Goal: Task Accomplishment & Management: Manage account settings

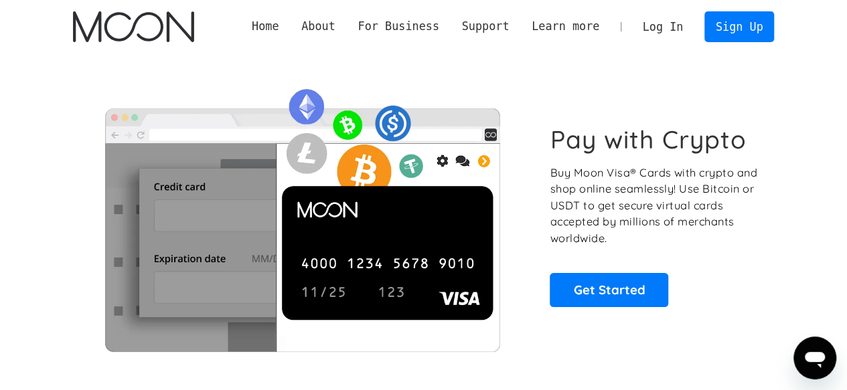
click at [672, 35] on link "Log In" at bounding box center [663, 26] width 63 height 29
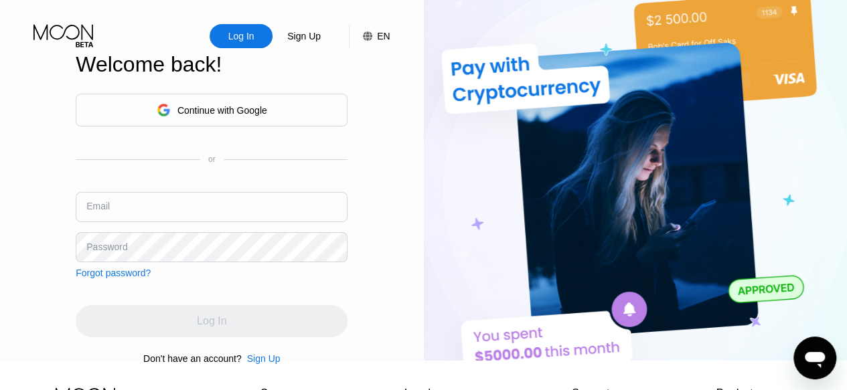
click at [144, 219] on input "text" at bounding box center [212, 207] width 272 height 30
paste input "Ojutu2021$"
type input "Ojutu2021$"
click at [157, 218] on input "text" at bounding box center [212, 207] width 272 height 30
paste input "firstkingy03@gmail.com"
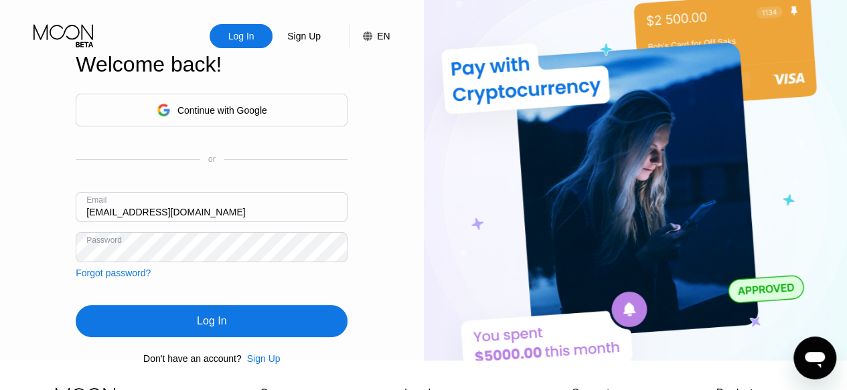
type input "firstkingy03@gmail.com"
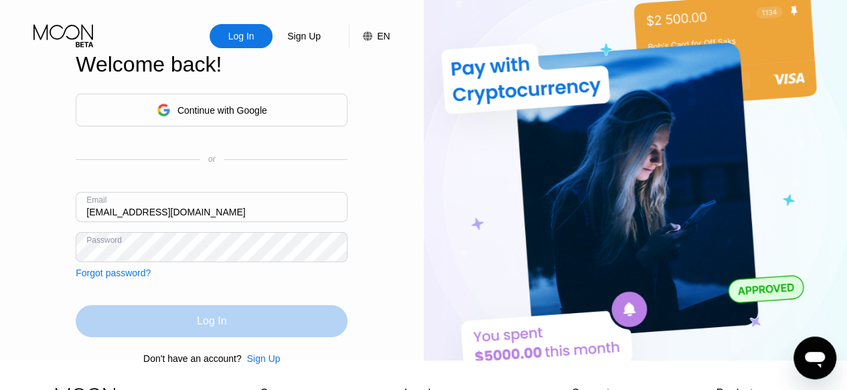
click at [202, 326] on div "Log In" at bounding box center [211, 321] width 29 height 13
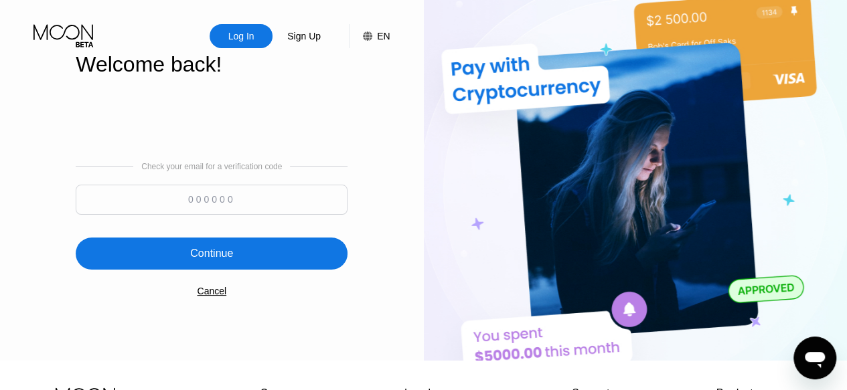
click at [219, 208] on input at bounding box center [212, 200] width 272 height 30
paste input "141027"
type input "141027"
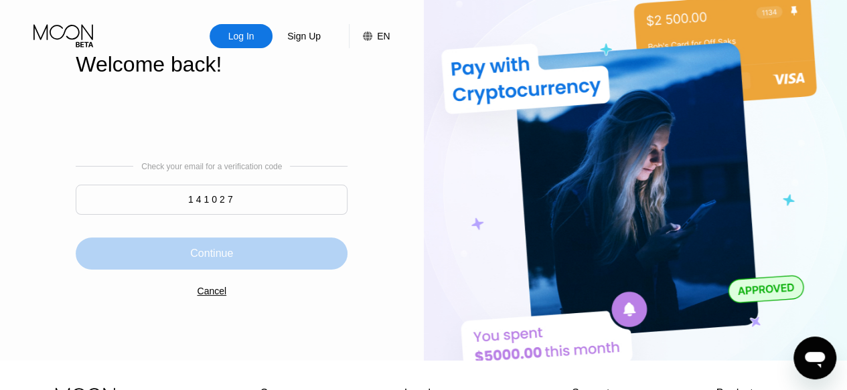
click at [225, 257] on div "Continue" at bounding box center [211, 253] width 43 height 13
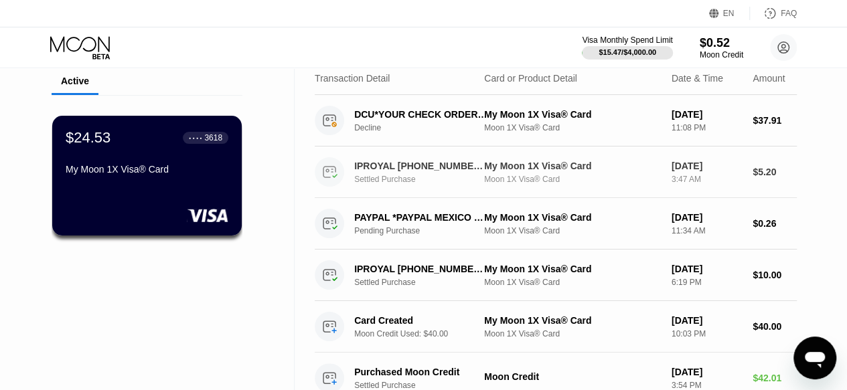
scroll to position [50, 0]
